Goal: Transaction & Acquisition: Purchase product/service

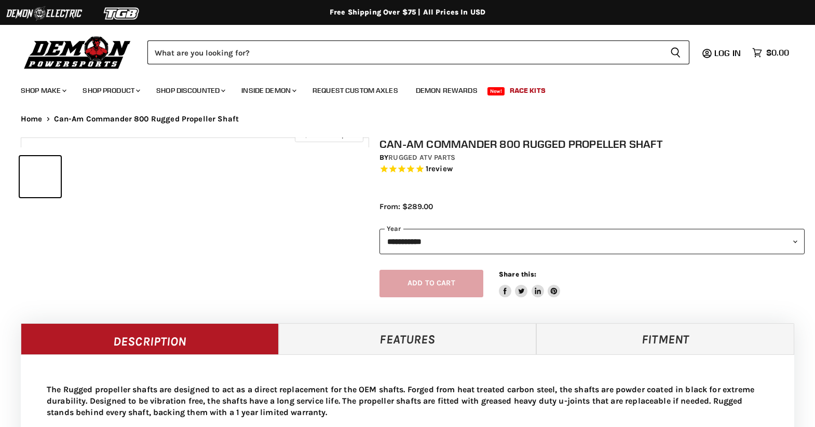
select select "******"
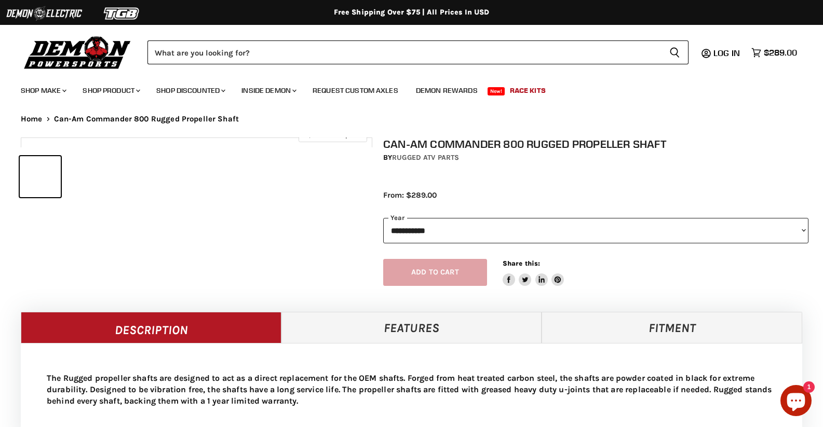
select select "******"
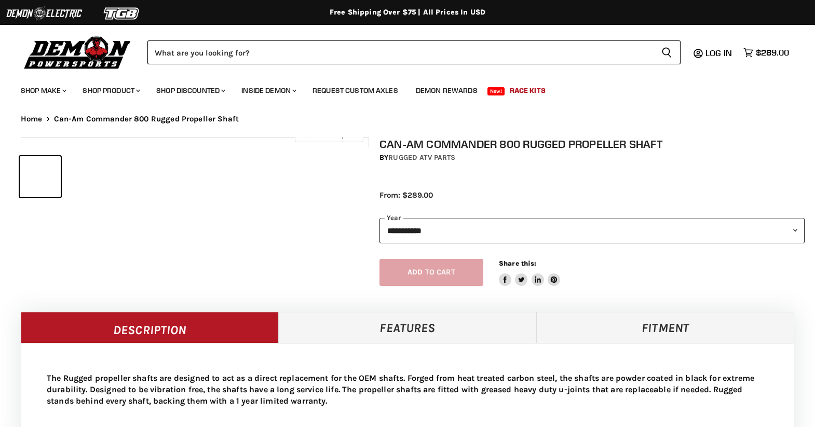
select select "******"
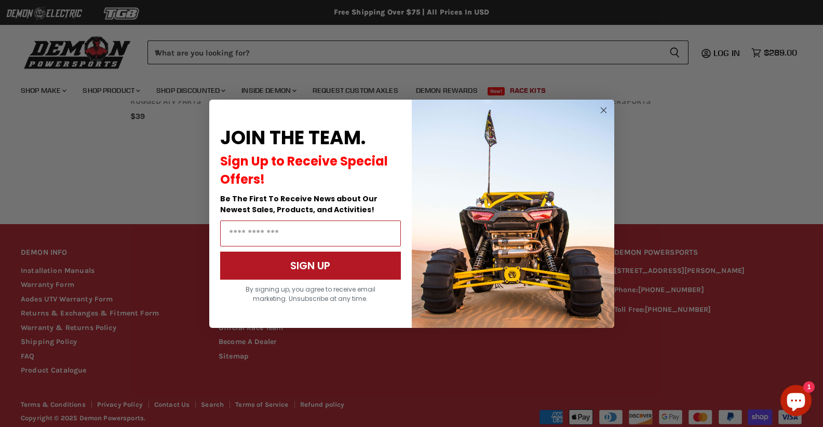
scroll to position [864, 0]
